Goal: Check status: Check status

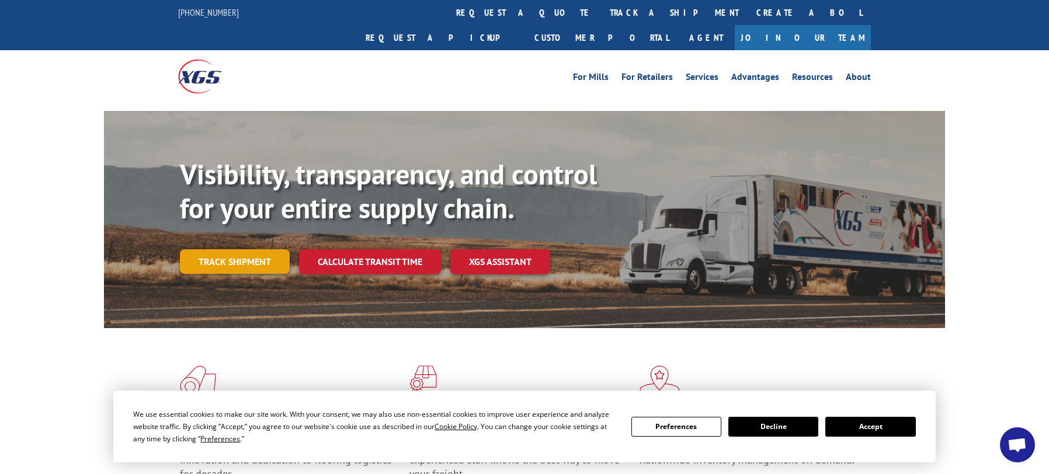
click at [239, 249] on link "Track shipment" at bounding box center [235, 261] width 110 height 25
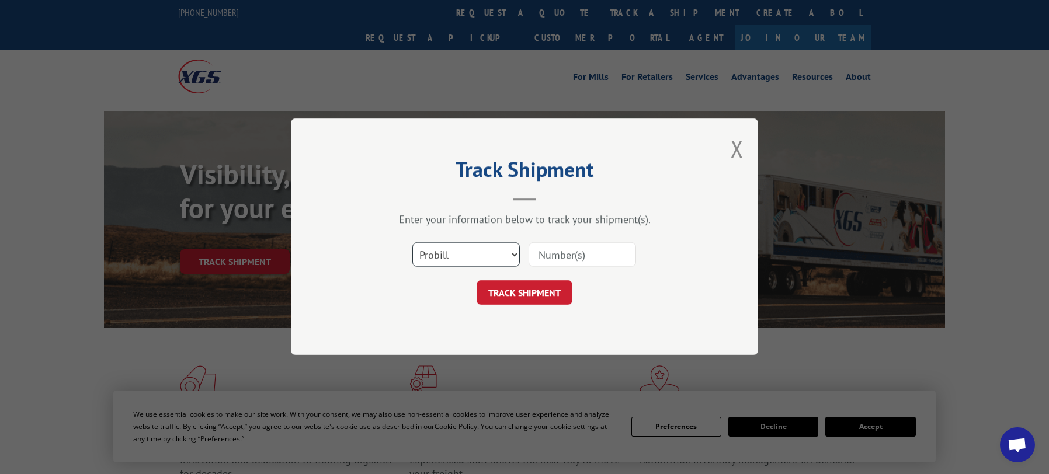
click at [447, 257] on select "Select category... Probill BOL PO" at bounding box center [465, 255] width 107 height 25
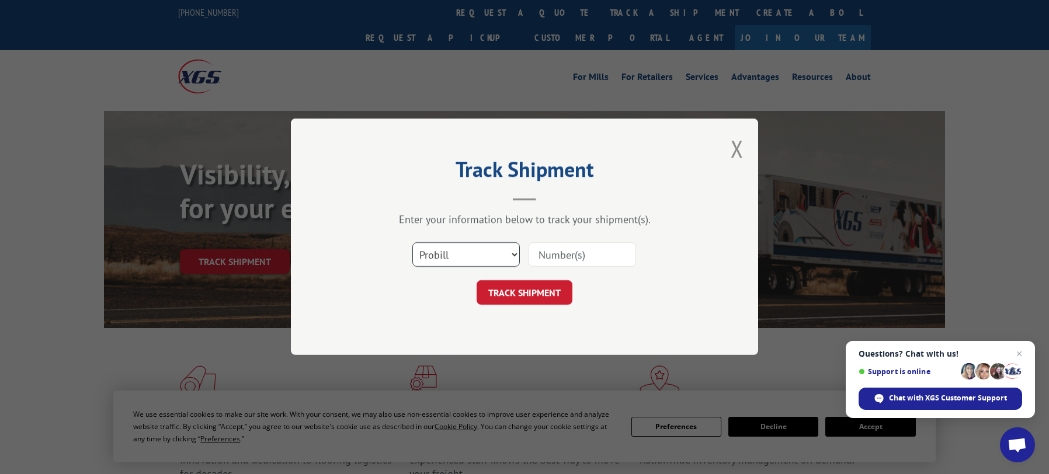
select select "bol"
click at [412, 243] on select "Select category... Probill BOL PO" at bounding box center [465, 255] width 107 height 25
click at [551, 257] on input at bounding box center [581, 255] width 107 height 25
paste input "7067695"
type input "7067695"
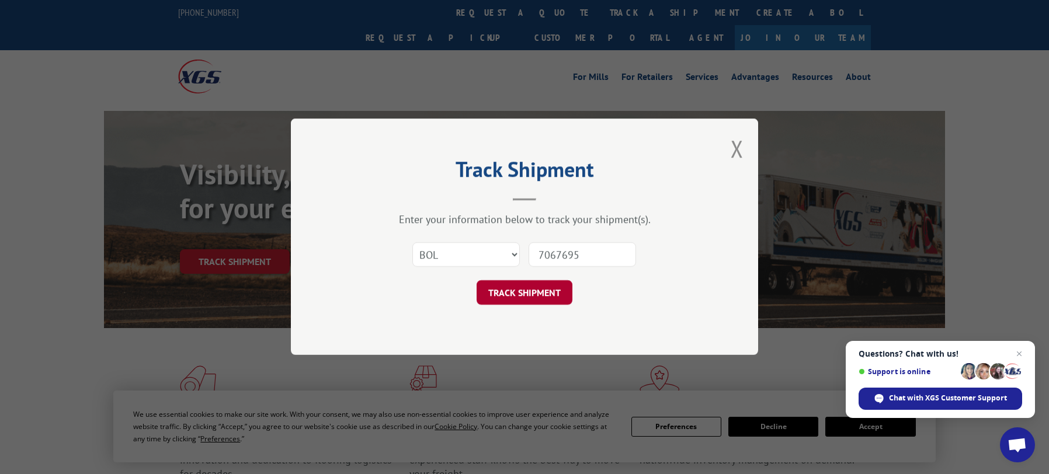
click at [520, 293] on button "TRACK SHIPMENT" at bounding box center [524, 293] width 96 height 25
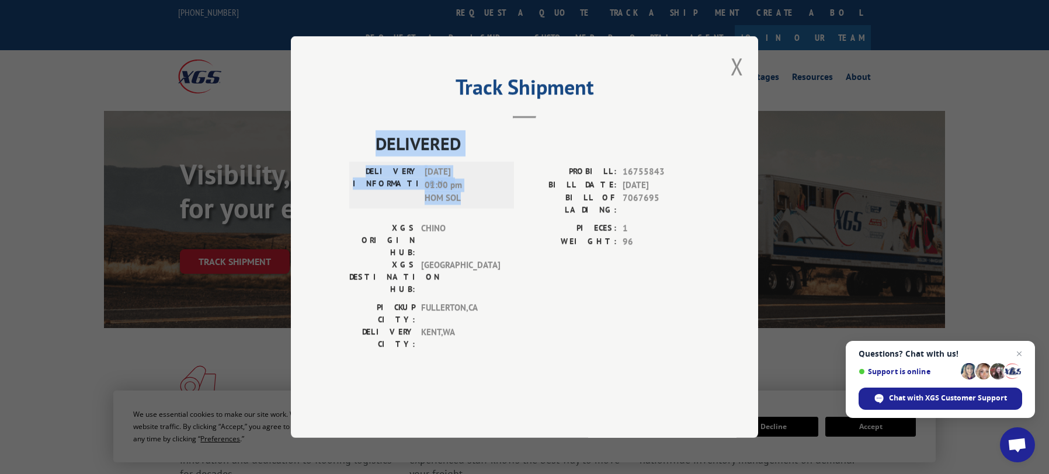
drag, startPoint x: 464, startPoint y: 233, endPoint x: 359, endPoint y: 185, distance: 115.5
click at [359, 185] on div "DELIVERED DELIVERY INFORMATION: [DATE] 01:00 pm HOM SOL PROBILL: 16755843 BILL …" at bounding box center [524, 243] width 350 height 226
copy div "DELIVERED DELIVERY INFORMATION: [DATE] 01:00 pm HOM SOL"
